Goal: Information Seeking & Learning: Understand process/instructions

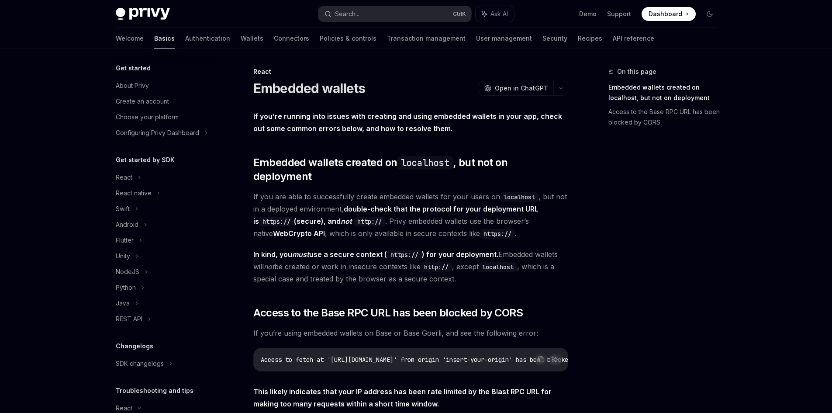
scroll to position [131, 0]
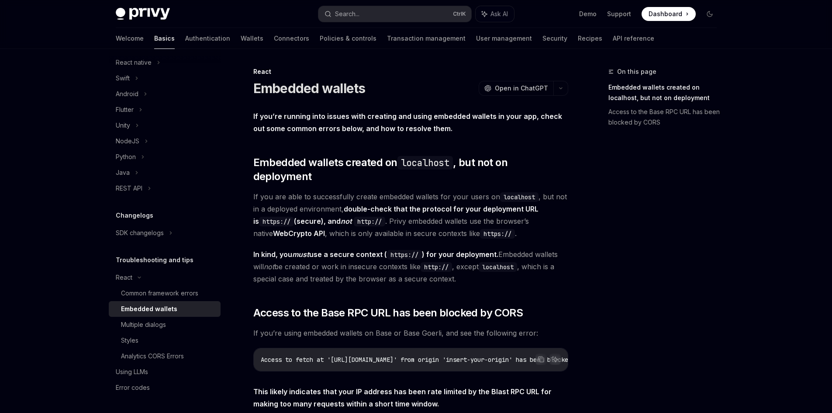
drag, startPoint x: 315, startPoint y: 53, endPoint x: 219, endPoint y: 259, distance: 226.6
click at [181, 290] on div "Common framework errors" at bounding box center [159, 293] width 77 height 10
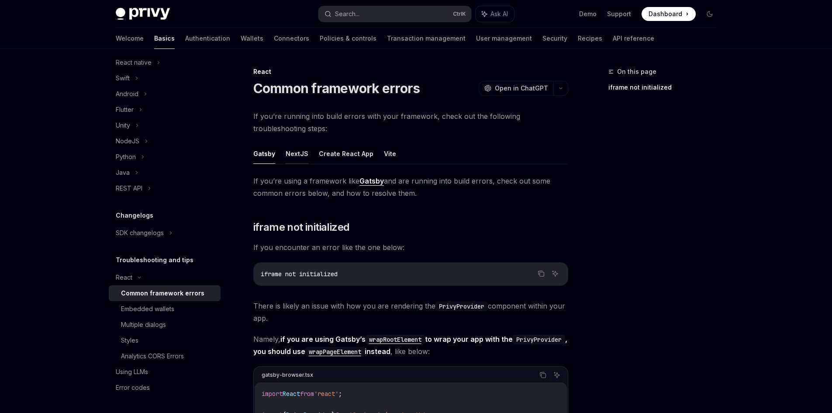
click at [286, 163] on button "NextJS" at bounding box center [297, 153] width 23 height 21
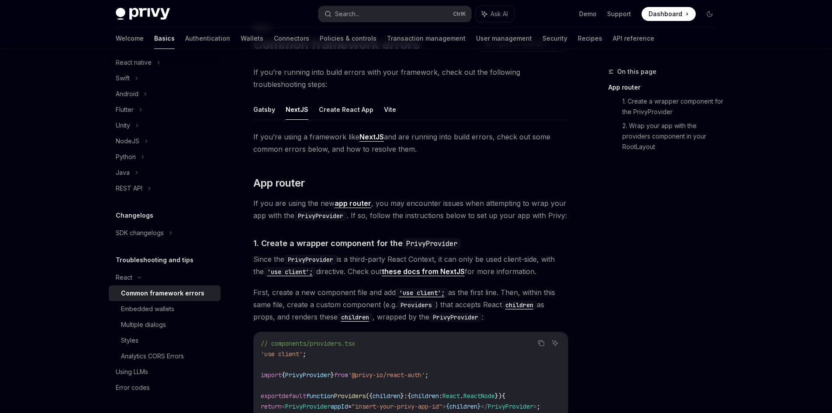
scroll to position [44, 0]
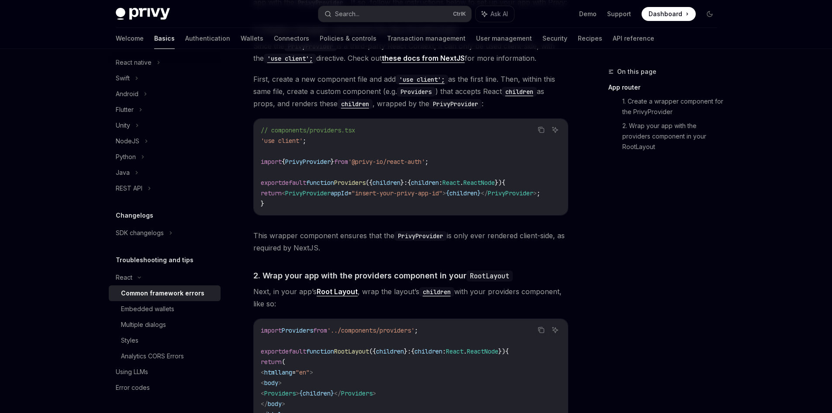
drag, startPoint x: 293, startPoint y: 150, endPoint x: 318, endPoint y: 236, distance: 90.0
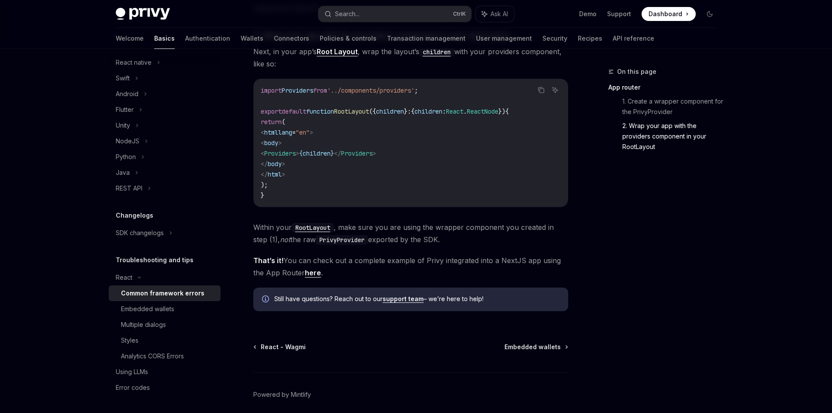
drag, startPoint x: 334, startPoint y: 172, endPoint x: 330, endPoint y: 163, distance: 10.0
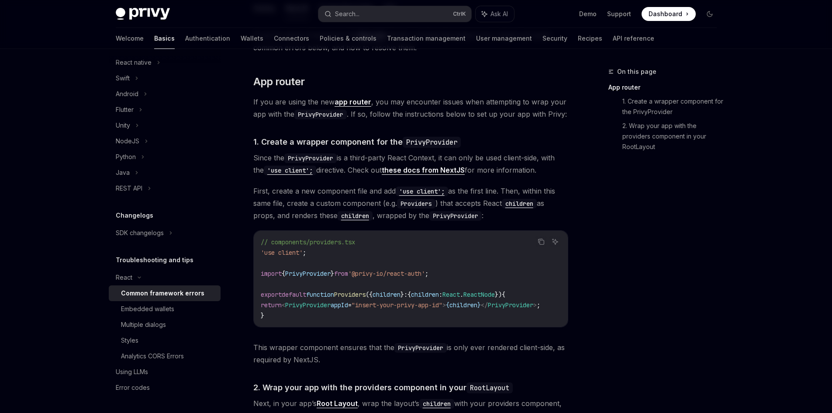
type textarea "*"
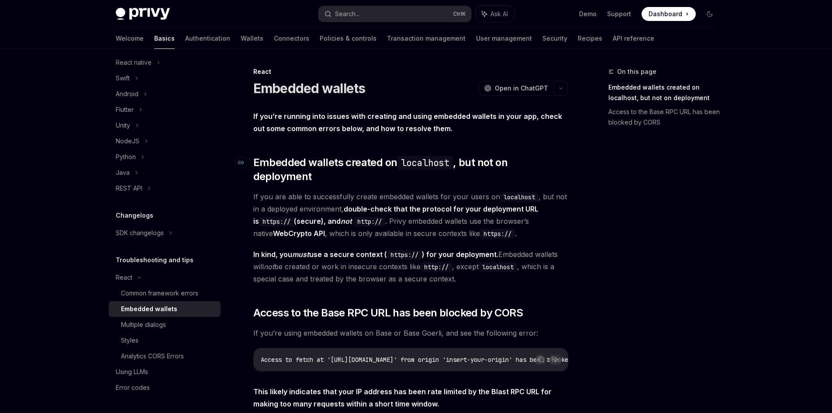
drag, startPoint x: 335, startPoint y: 163, endPoint x: 323, endPoint y: 161, distance: 12.5
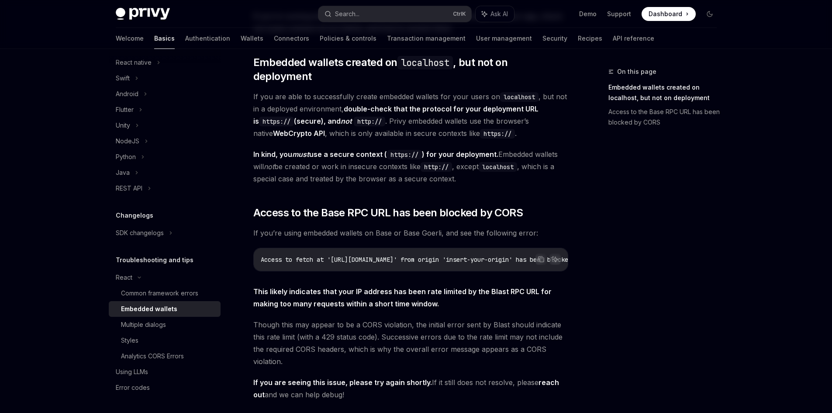
scroll to position [175, 0]
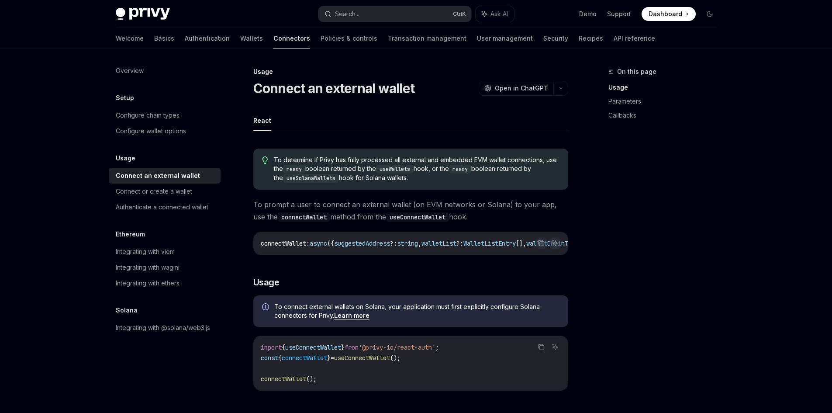
drag, startPoint x: 414, startPoint y: 182, endPoint x: 422, endPoint y: 111, distance: 72.1
click at [187, 118] on div "Configure chain types" at bounding box center [166, 115] width 100 height 10
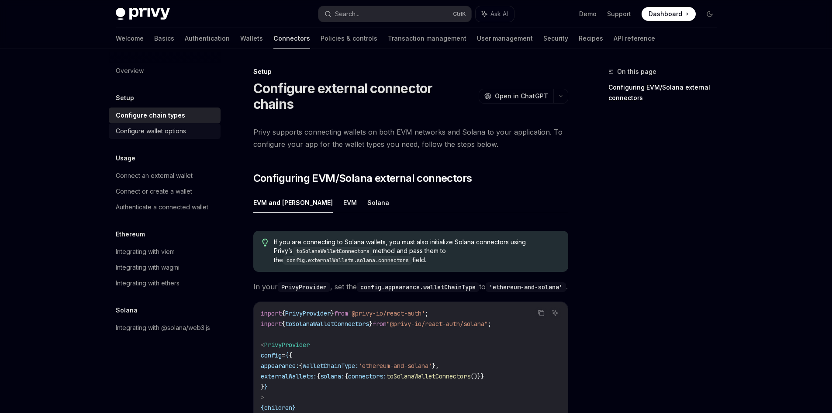
click at [188, 130] on div "Configure wallet options" at bounding box center [166, 131] width 100 height 10
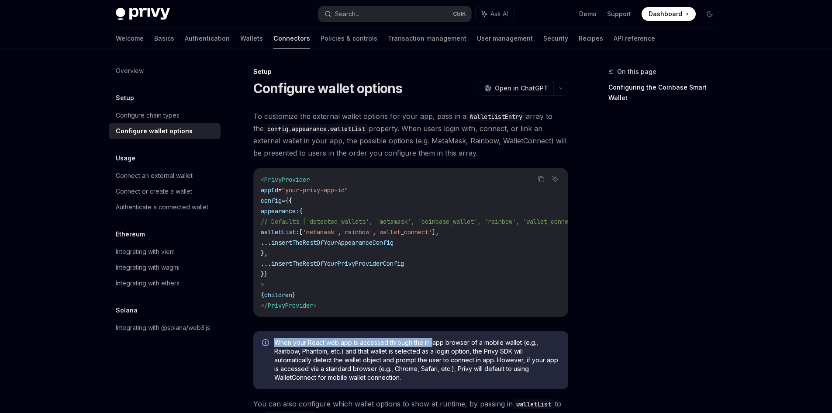
drag, startPoint x: 267, startPoint y: 123, endPoint x: 432, endPoint y: 341, distance: 273.3
click at [432, 341] on div "When your React web app is accessed through the in-app browser of a mobile wall…" at bounding box center [410, 360] width 315 height 58
click at [432, 346] on span "When your React web app is accessed through the in-app browser of a mobile wall…" at bounding box center [416, 360] width 285 height 44
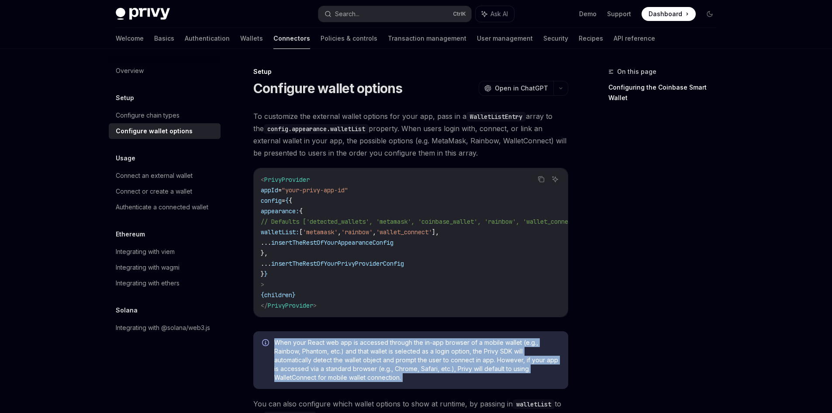
click at [432, 346] on span "When your React web app is accessed through the in-app browser of a mobile wall…" at bounding box center [416, 360] width 285 height 44
click at [333, 356] on span "When your React web app is accessed through the in-app browser of a mobile wall…" at bounding box center [416, 360] width 285 height 44
click at [332, 355] on span "When your React web app is accessed through the in-app browser of a mobile wall…" at bounding box center [416, 360] width 285 height 44
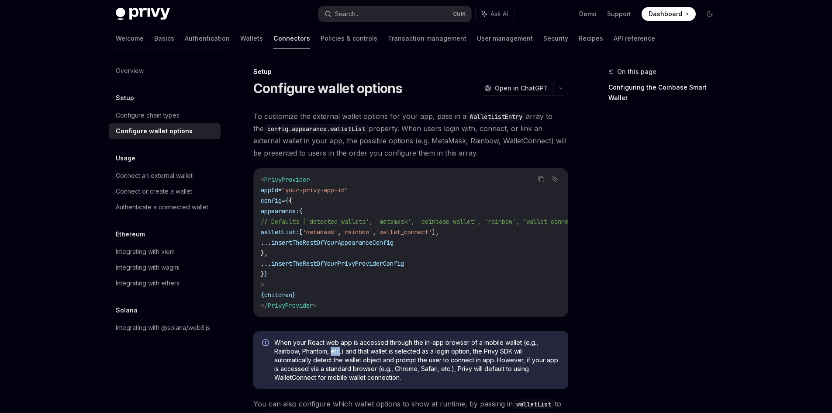
click at [332, 355] on span "When your React web app is accessed through the in-app browser of a mobile wall…" at bounding box center [416, 360] width 285 height 44
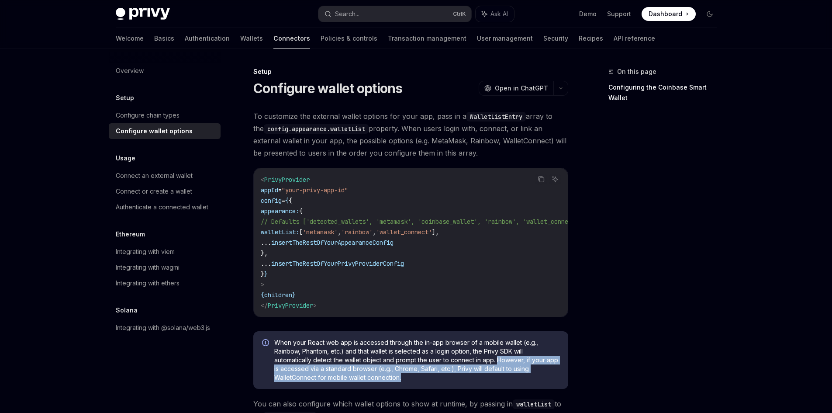
drag, startPoint x: 499, startPoint y: 362, endPoint x: 496, endPoint y: 379, distance: 16.8
click at [496, 379] on span "When your React web app is accessed through the in-app browser of a mobile wall…" at bounding box center [416, 360] width 285 height 44
click at [293, 379] on span "When your React web app is accessed through the in-app browser of a mobile wall…" at bounding box center [416, 360] width 285 height 44
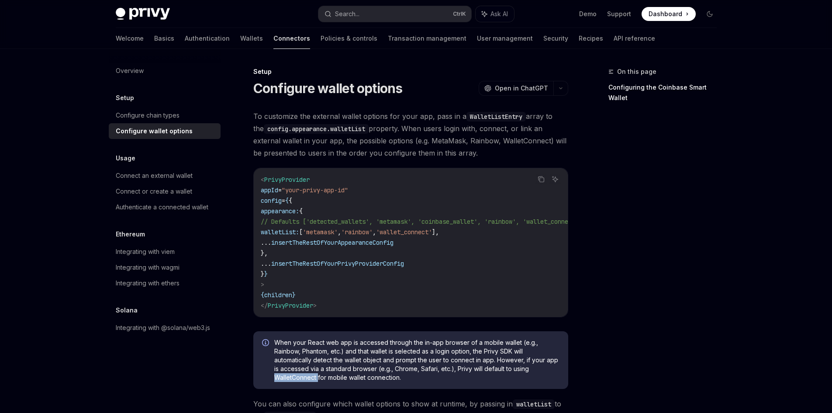
click at [293, 379] on span "When your React web app is accessed through the in-app browser of a mobile wall…" at bounding box center [416, 360] width 285 height 44
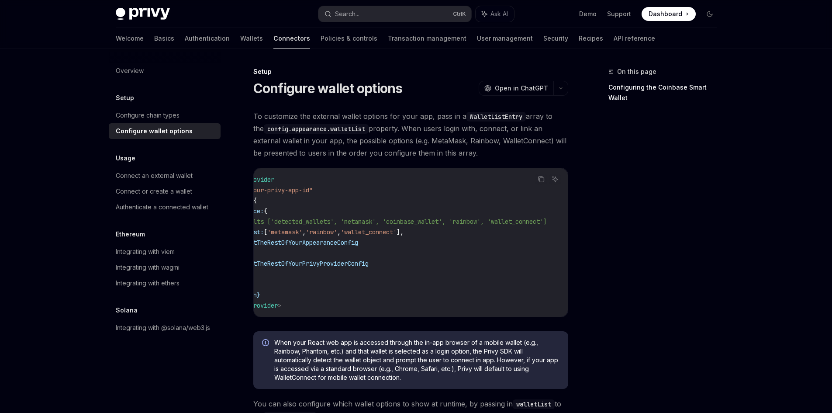
drag, startPoint x: 395, startPoint y: 239, endPoint x: 402, endPoint y: 239, distance: 7.5
drag, startPoint x: 401, startPoint y: 247, endPoint x: 408, endPoint y: 245, distance: 7.3
drag, startPoint x: 260, startPoint y: 248, endPoint x: 240, endPoint y: 252, distance: 20.1
drag, startPoint x: 283, startPoint y: 246, endPoint x: 258, endPoint y: 246, distance: 24.9
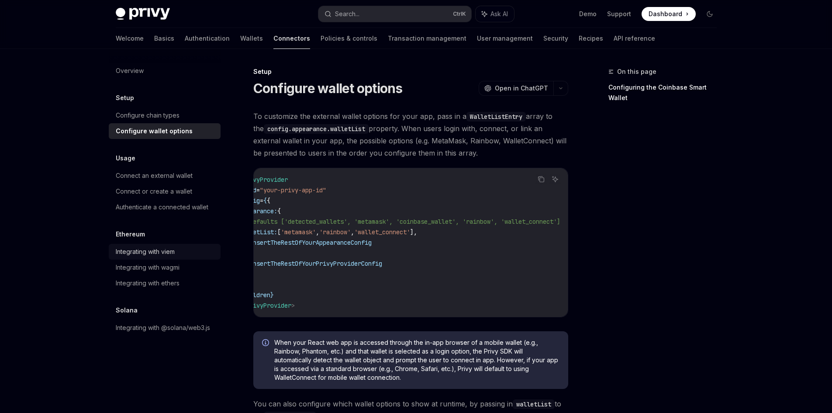
scroll to position [0, 0]
drag, startPoint x: 265, startPoint y: 248, endPoint x: 199, endPoint y: 251, distance: 66.1
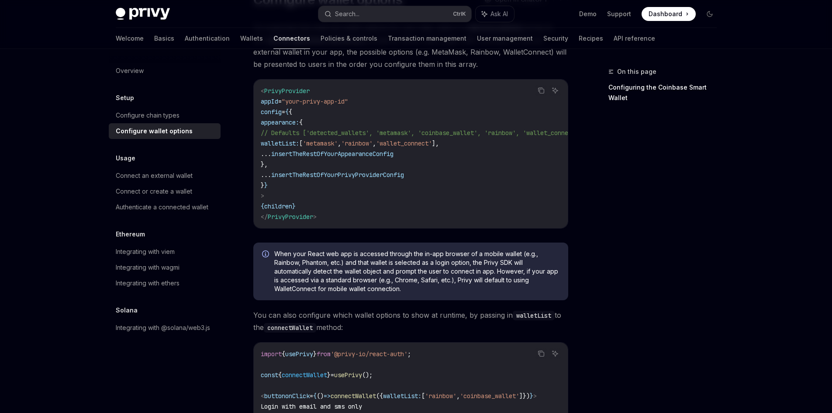
scroll to position [131, 0]
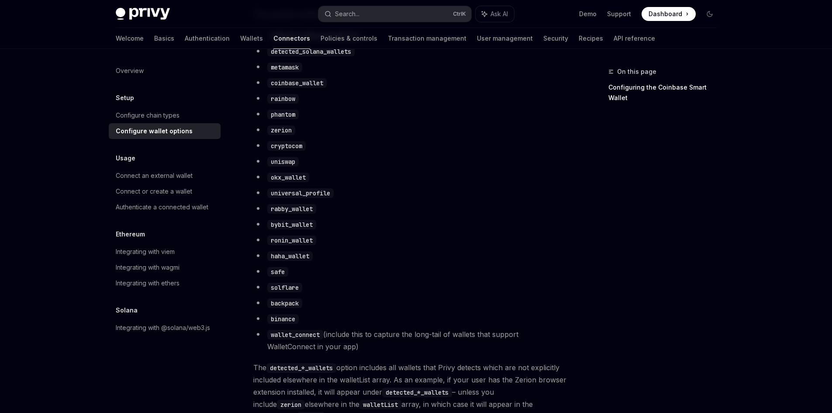
drag, startPoint x: 44, startPoint y: 229, endPoint x: 63, endPoint y: 255, distance: 32.5
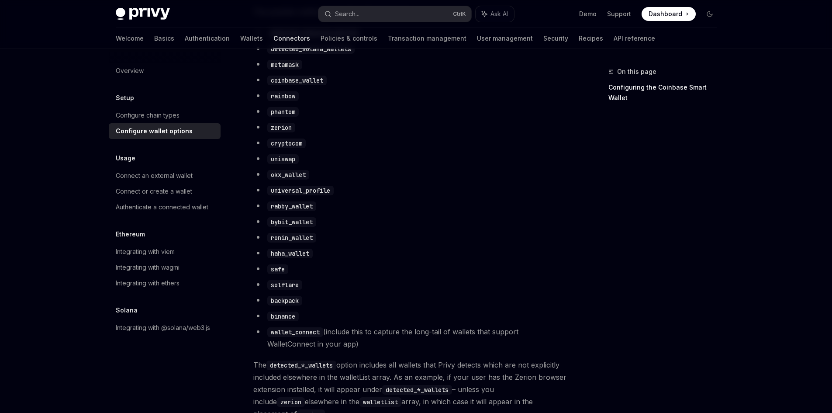
scroll to position [525, 0]
drag, startPoint x: 274, startPoint y: 300, endPoint x: 273, endPoint y: 292, distance: 7.5
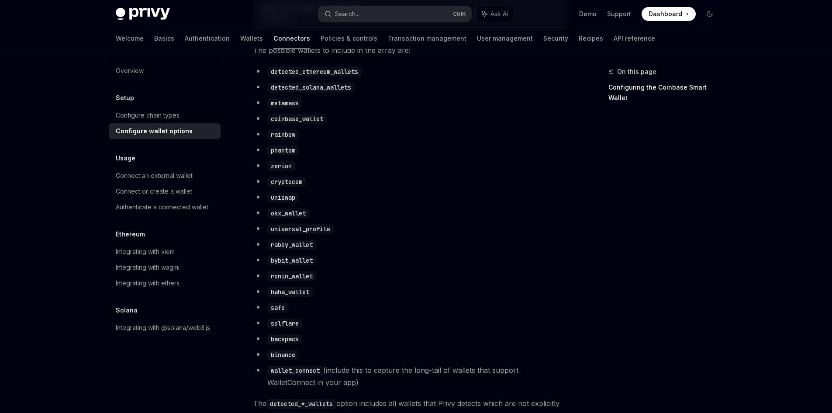
scroll to position [482, 0]
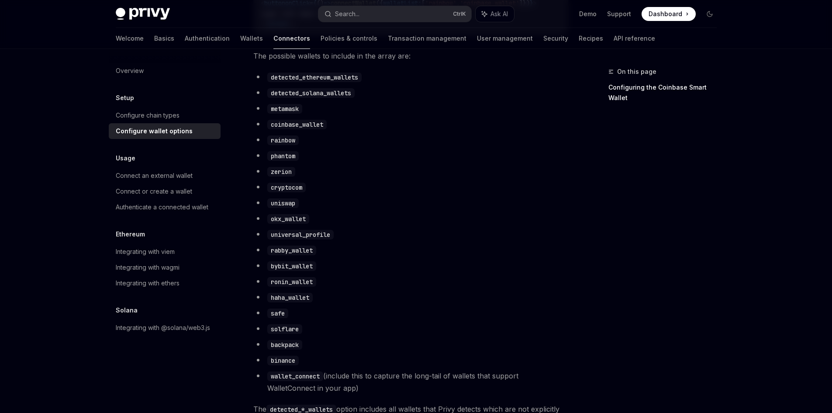
click at [329, 171] on ul "detected_ethereum_wallets detected_solana_wallets metamask coinbase_wallet rain…" at bounding box center [410, 232] width 315 height 323
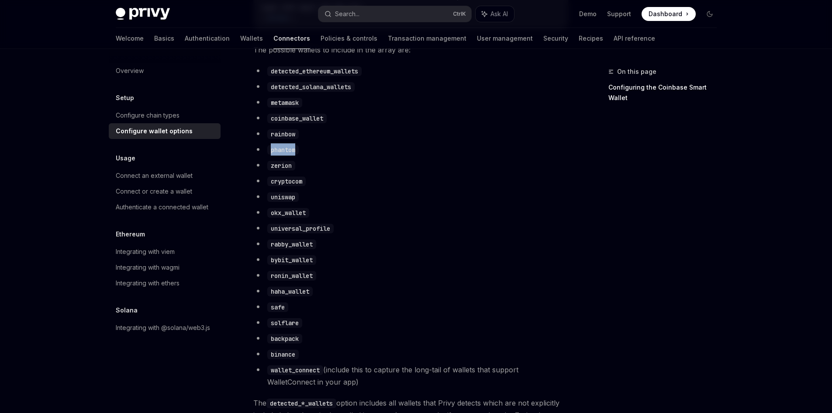
scroll to position [657, 0]
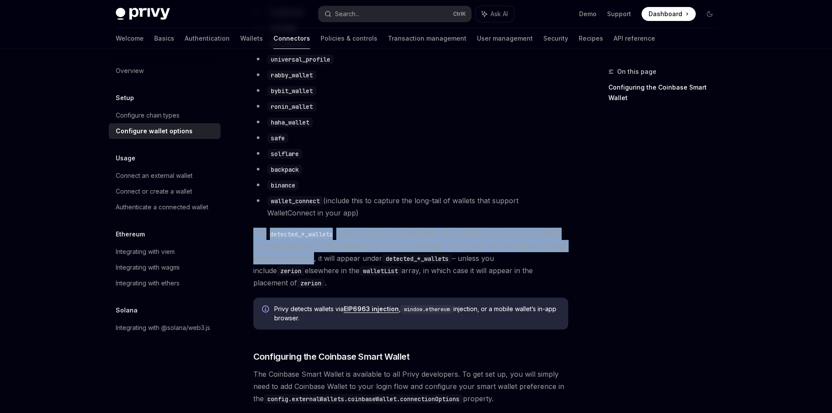
drag, startPoint x: 250, startPoint y: 235, endPoint x: 310, endPoint y: 270, distance: 69.0
click at [310, 270] on div "Setup Configure wallet options OpenAI Open in ChatGPT OpenAI Open in ChatGPT To…" at bounding box center [329, 195] width 482 height 1570
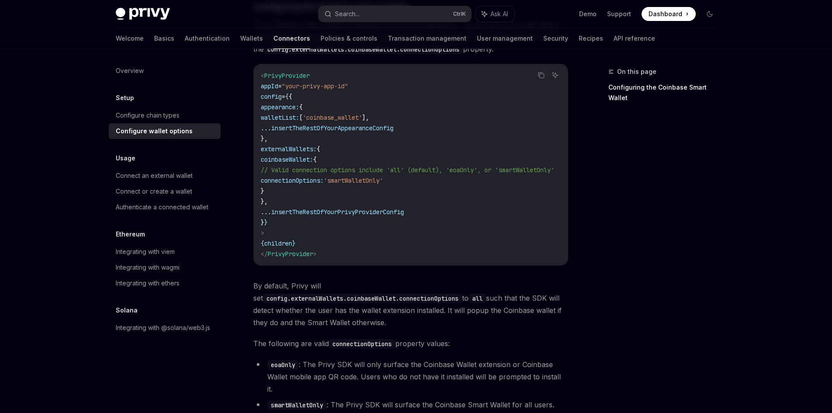
scroll to position [1181, 0]
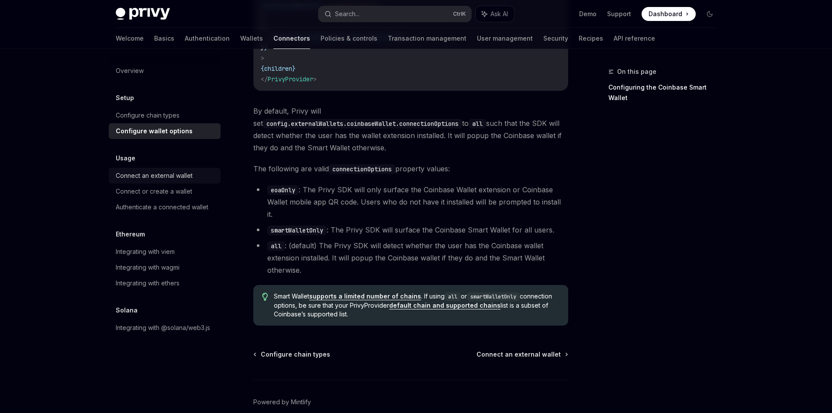
click at [205, 178] on div "Connect an external wallet" at bounding box center [166, 175] width 100 height 10
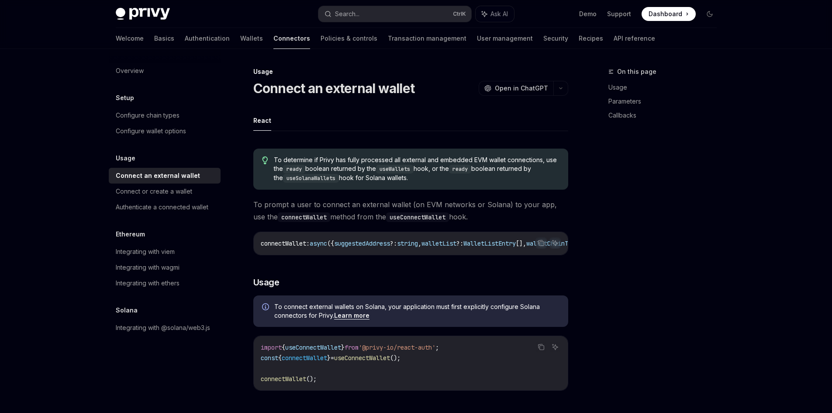
type textarea "*"
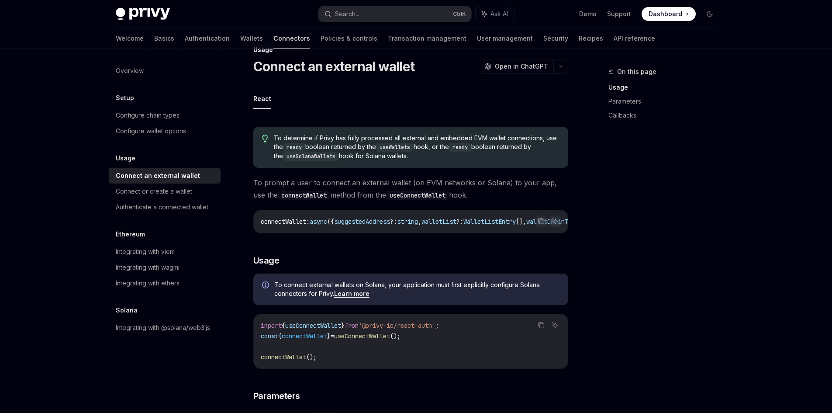
scroll to position [131, 0]
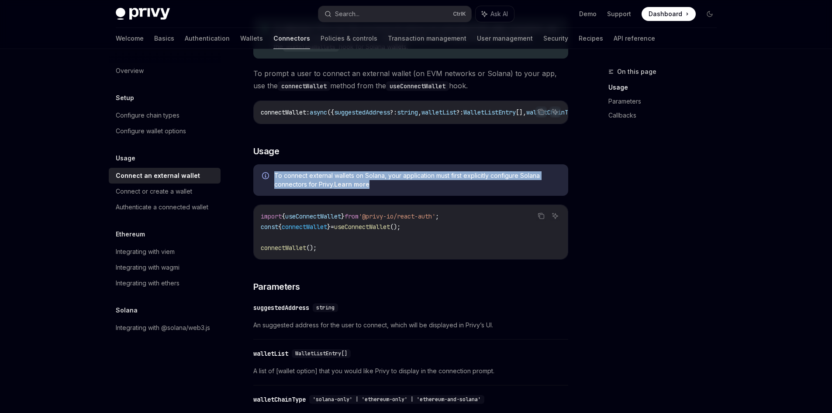
drag, startPoint x: 272, startPoint y: 180, endPoint x: 379, endPoint y: 190, distance: 107.9
click at [379, 190] on div "To connect external wallets on Solana, your application must first explicitly c…" at bounding box center [410, 179] width 315 height 31
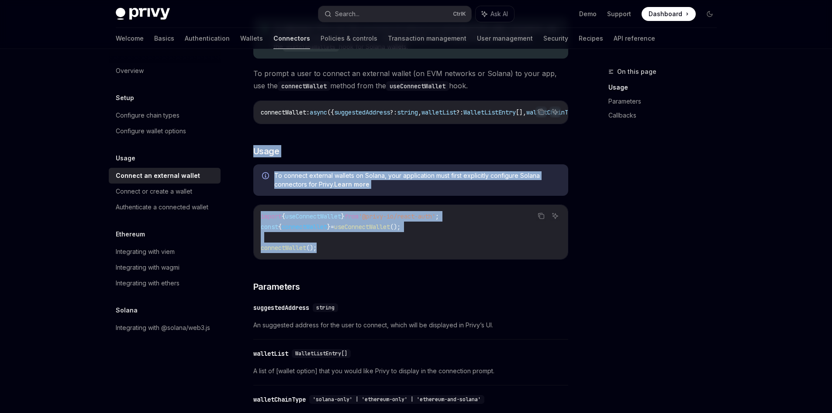
drag, startPoint x: 350, startPoint y: 252, endPoint x: 255, endPoint y: 148, distance: 141.0
click at [255, 148] on div "To determine if Privy has fully processed all external and embedded EVM wallet …" at bounding box center [410, 351] width 315 height 683
copy div "Usage To connect external wallets on Solana, your application must first explic…"
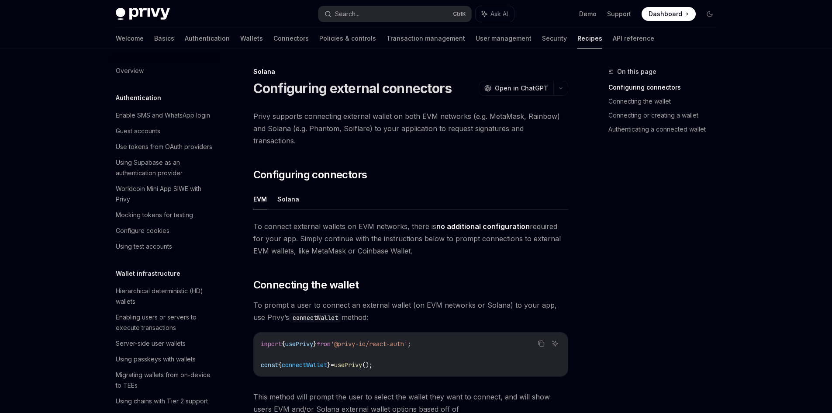
scroll to position [1248, 0]
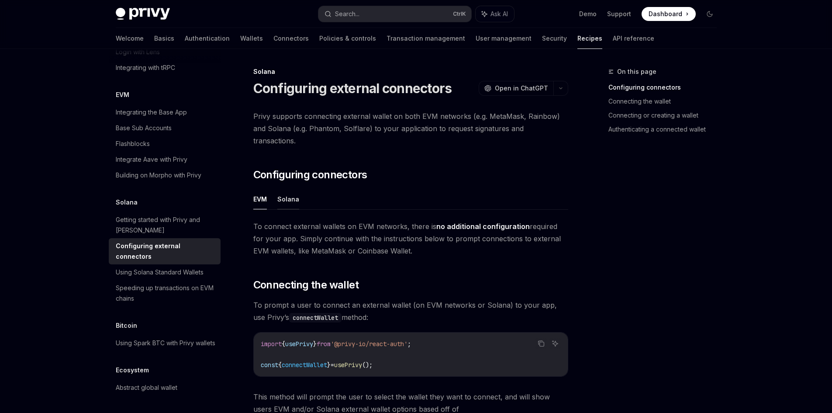
click at [289, 189] on button "Solana" at bounding box center [288, 199] width 22 height 21
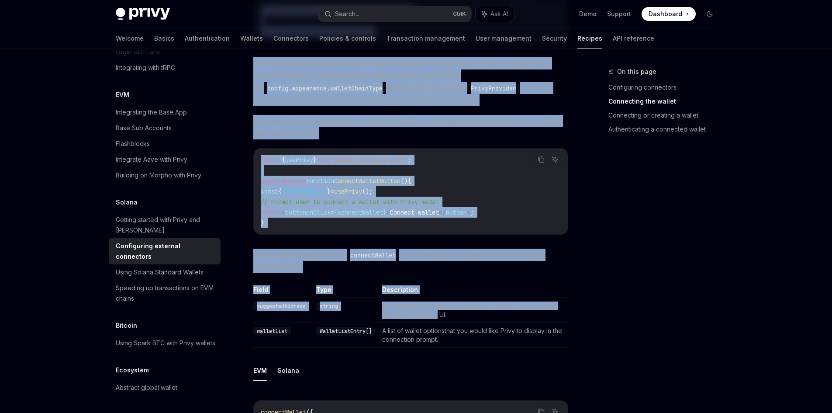
scroll to position [874, 0]
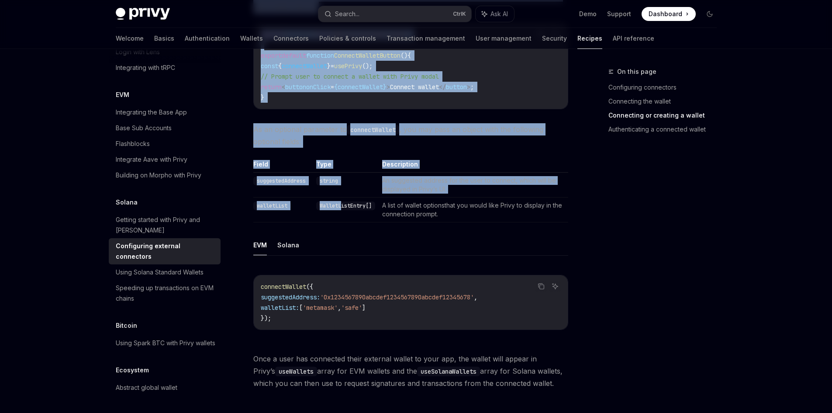
drag, startPoint x: 253, startPoint y: 214, endPoint x: 343, endPoint y: 189, distance: 93.8
click at [343, 189] on div "Privy supports connecting external wallet on both EVM networks (e.g. MetaMask, …" at bounding box center [410, 356] width 315 height 2241
click at [280, 235] on button "Solana" at bounding box center [288, 245] width 22 height 21
type textarea "*"
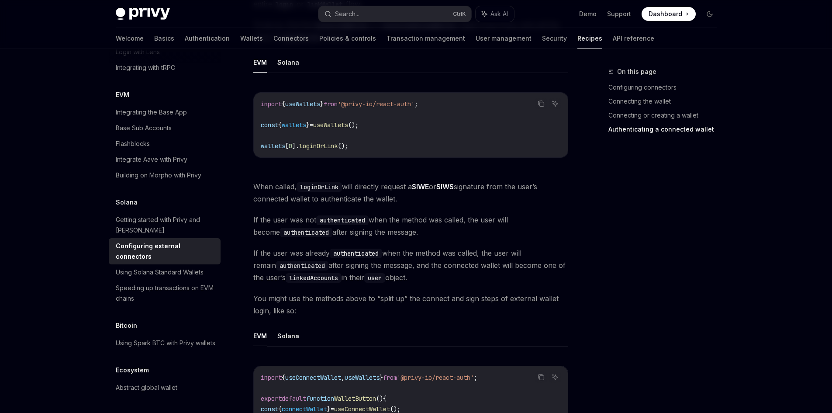
scroll to position [1748, 0]
